Goal: Task Accomplishment & Management: Manage account settings

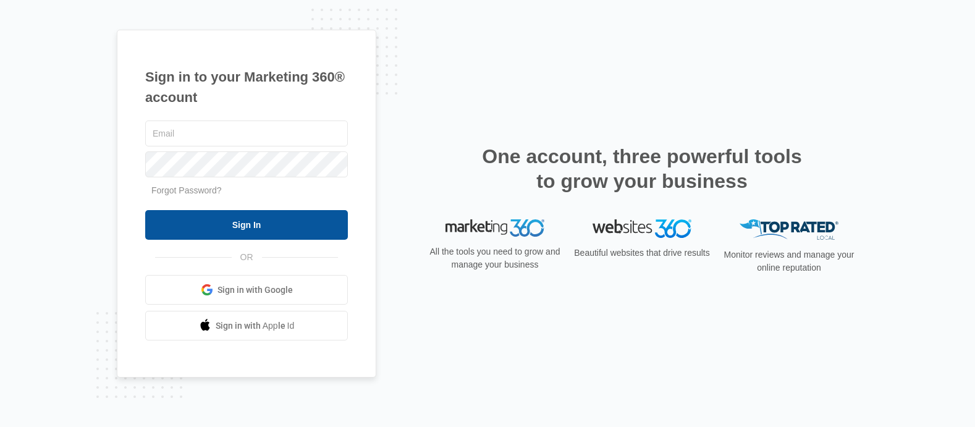
type input "[PERSON_NAME][EMAIL_ADDRESS][DOMAIN_NAME]"
click at [224, 226] on input "Sign In" at bounding box center [246, 225] width 203 height 30
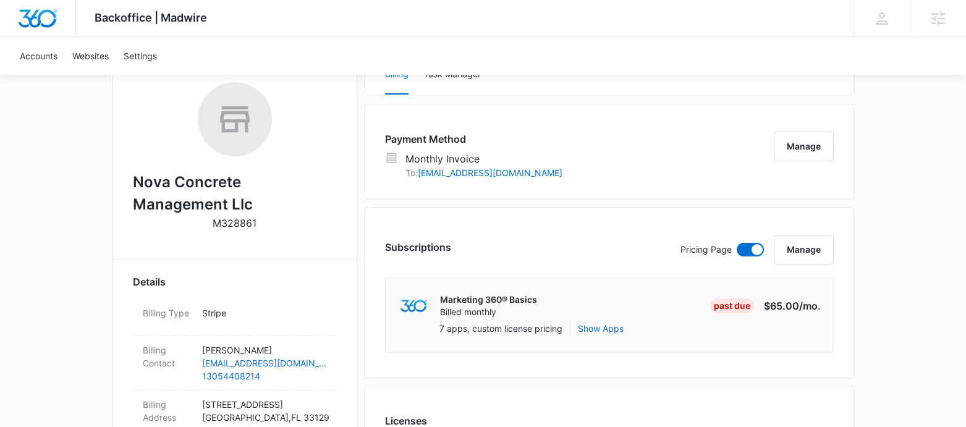
scroll to position [133, 0]
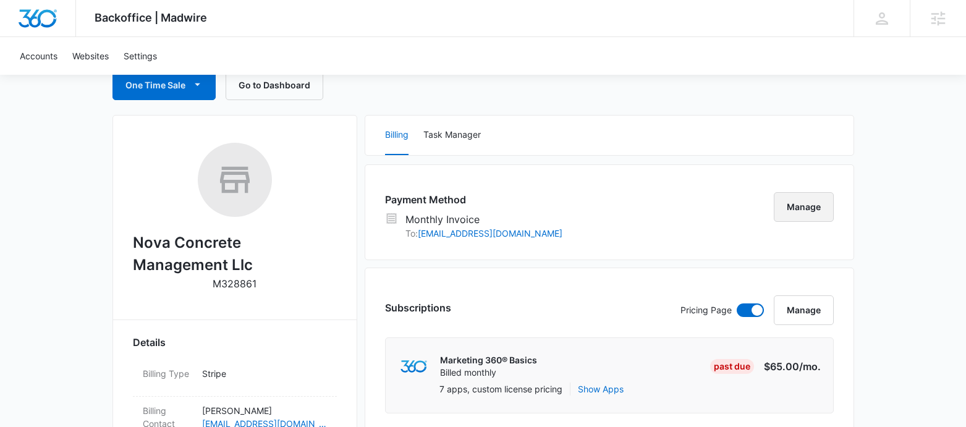
click at [792, 208] on button "Manage" at bounding box center [804, 207] width 60 height 30
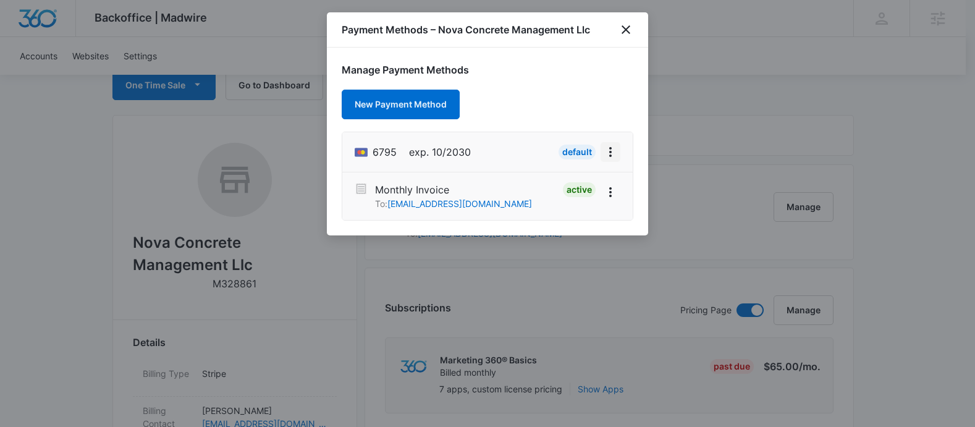
click at [612, 155] on icon "View More" at bounding box center [610, 152] width 15 height 15
click at [575, 206] on div "Retry Charge" at bounding box center [563, 205] width 54 height 9
drag, startPoint x: 627, startPoint y: 27, endPoint x: 632, endPoint y: 51, distance: 24.6
click at [628, 30] on icon "close" at bounding box center [626, 29] width 15 height 15
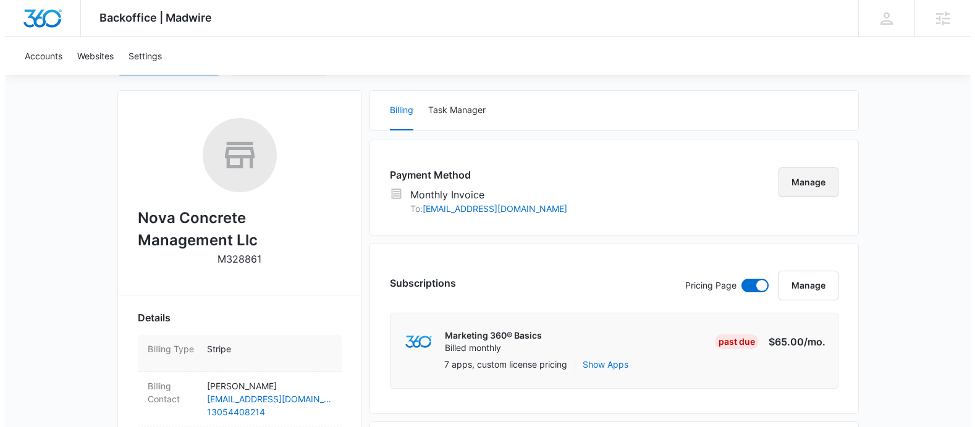
scroll to position [19, 0]
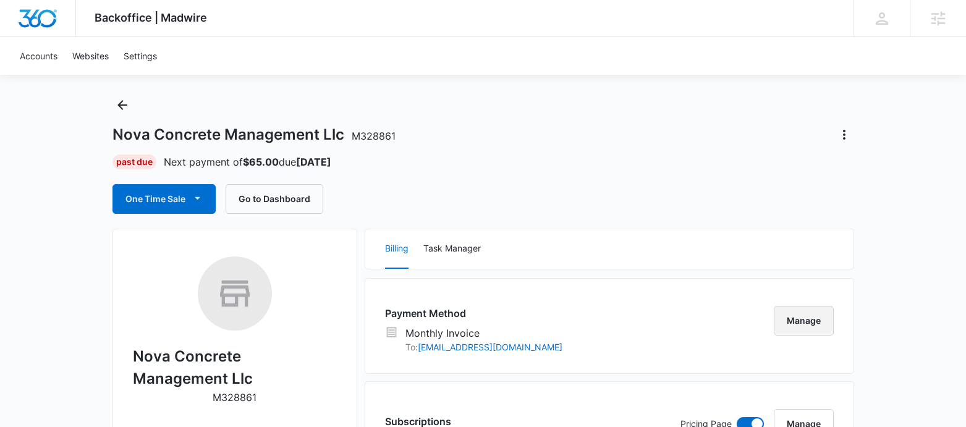
click at [806, 319] on button "Manage" at bounding box center [804, 321] width 60 height 30
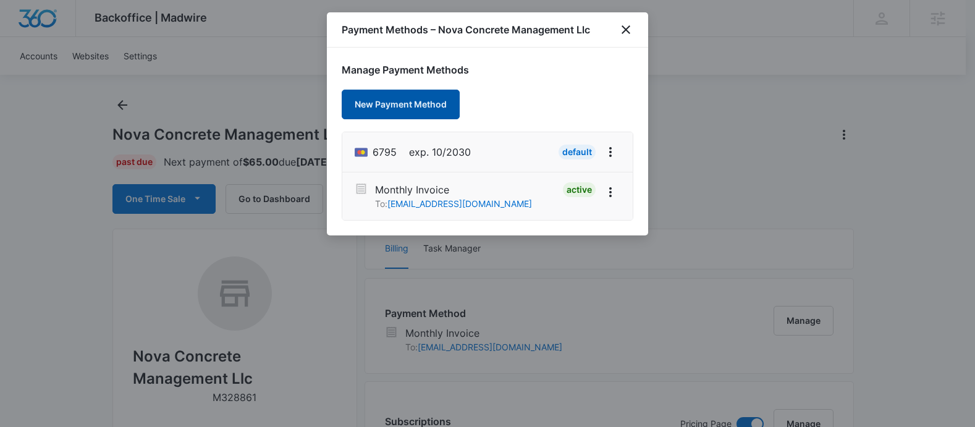
click at [402, 101] on button "New Payment Method" at bounding box center [401, 105] width 118 height 30
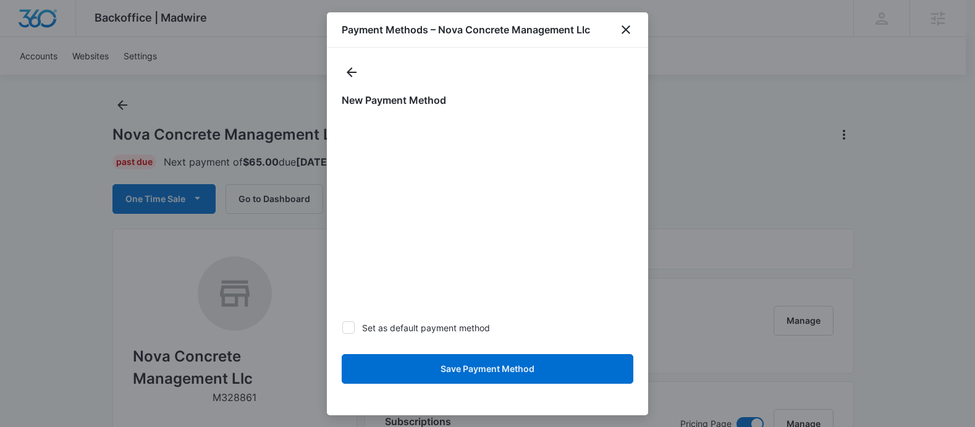
drag, startPoint x: 349, startPoint y: 326, endPoint x: 362, endPoint y: 330, distance: 13.5
click at [350, 327] on icon at bounding box center [348, 328] width 7 height 6
click at [342, 328] on input "Set as default payment method" at bounding box center [342, 328] width 1 height 1
checkbox input "true"
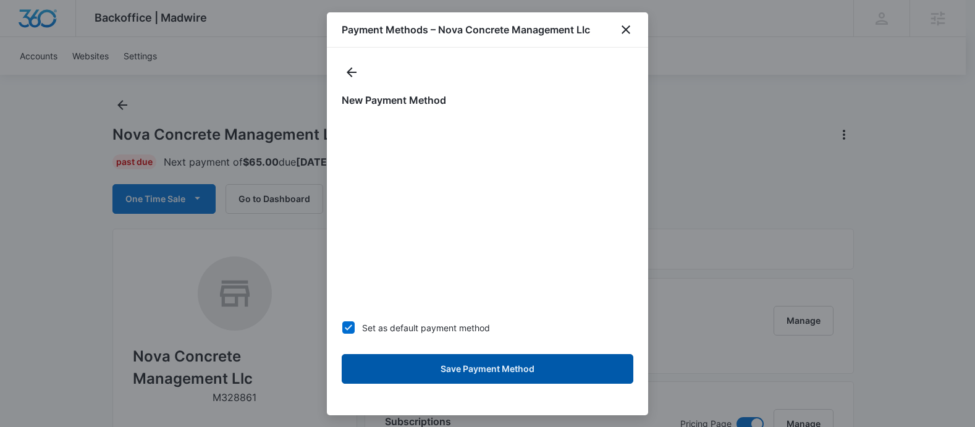
click at [470, 371] on button "Save Payment Method" at bounding box center [488, 369] width 292 height 30
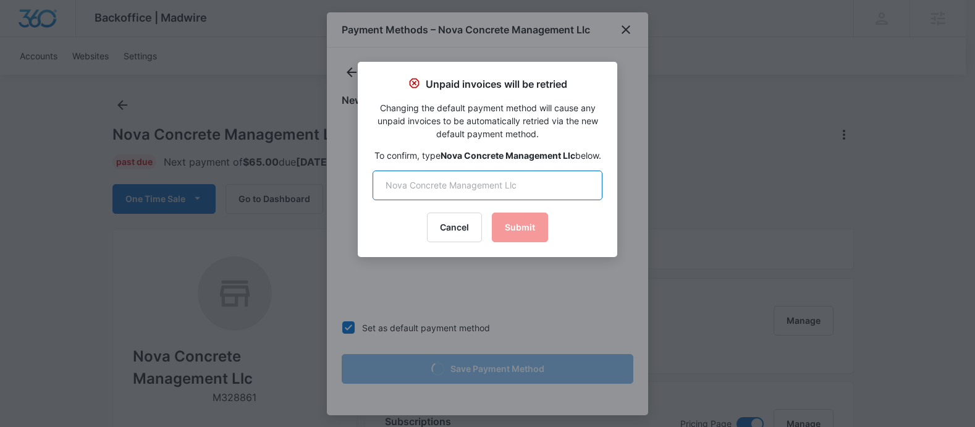
click at [480, 200] on input "text" at bounding box center [488, 186] width 230 height 30
type input "Nova Concrete Management Llc"
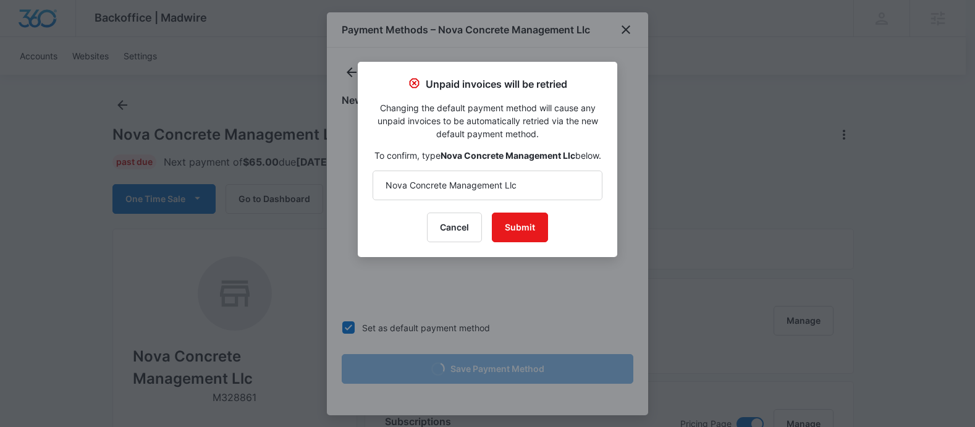
click at [256, 121] on div at bounding box center [487, 213] width 975 height 427
click at [529, 242] on button "Submit" at bounding box center [520, 228] width 56 height 30
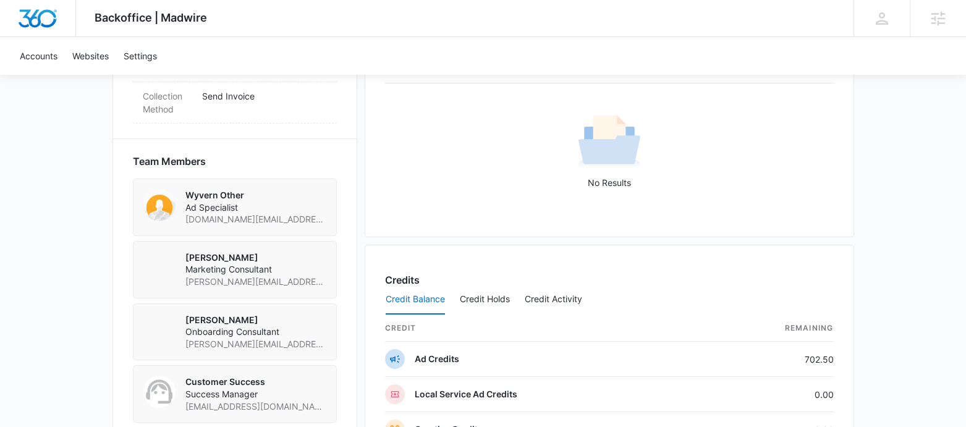
scroll to position [1450, 0]
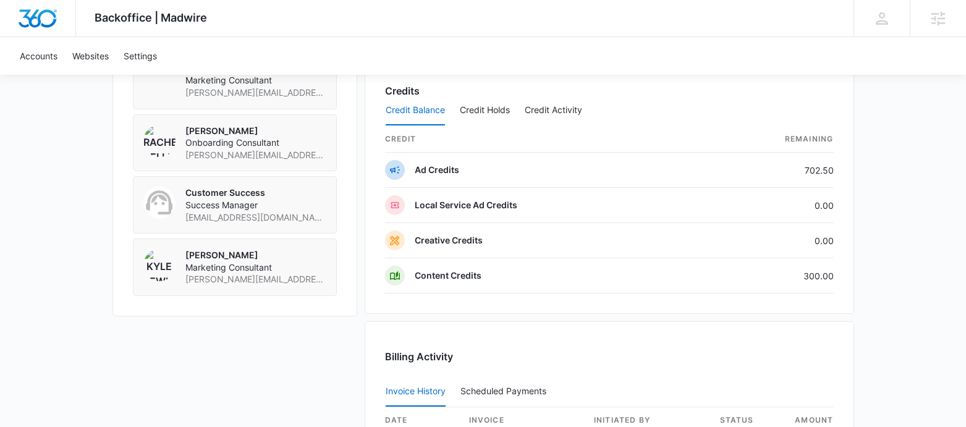
scroll to position [1241, 0]
